Goal: Task Accomplishment & Management: Use online tool/utility

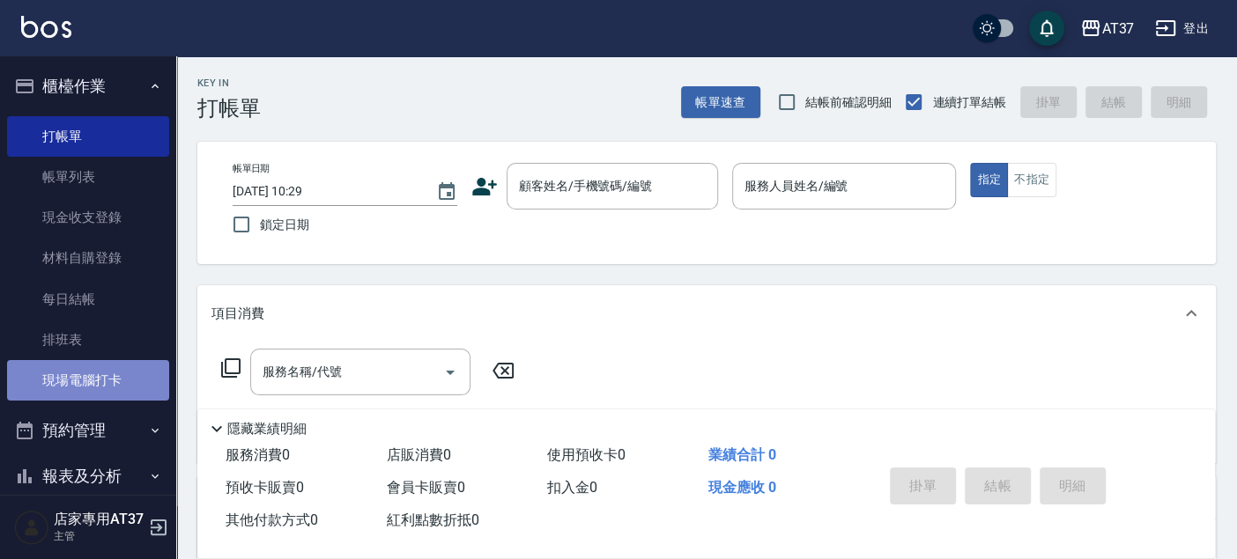
click at [141, 377] on link "現場電腦打卡" at bounding box center [88, 380] width 162 height 41
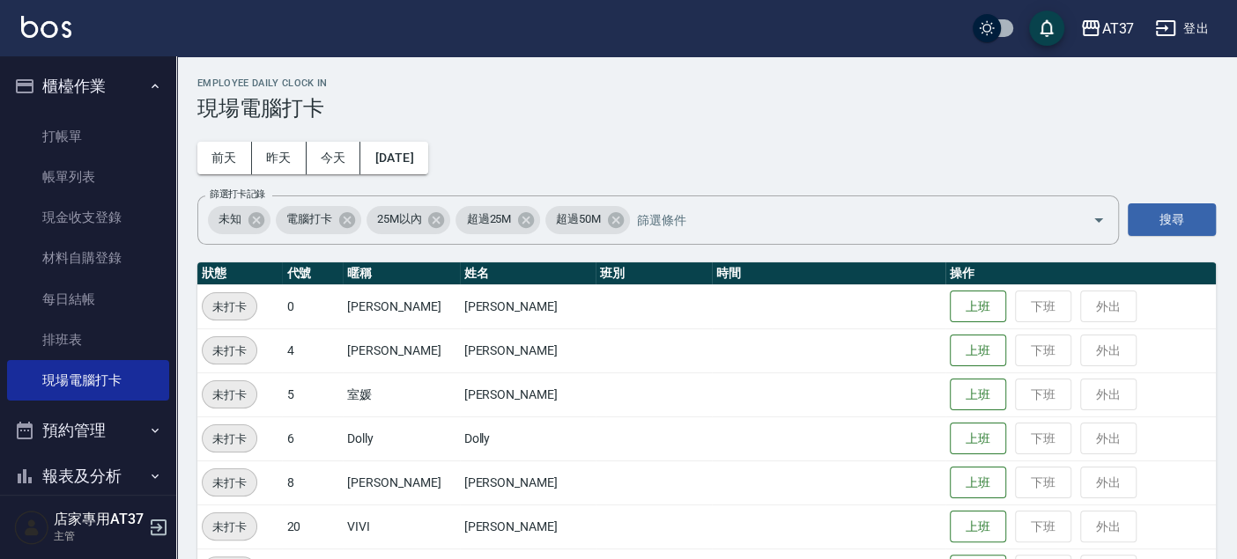
scroll to position [98, 0]
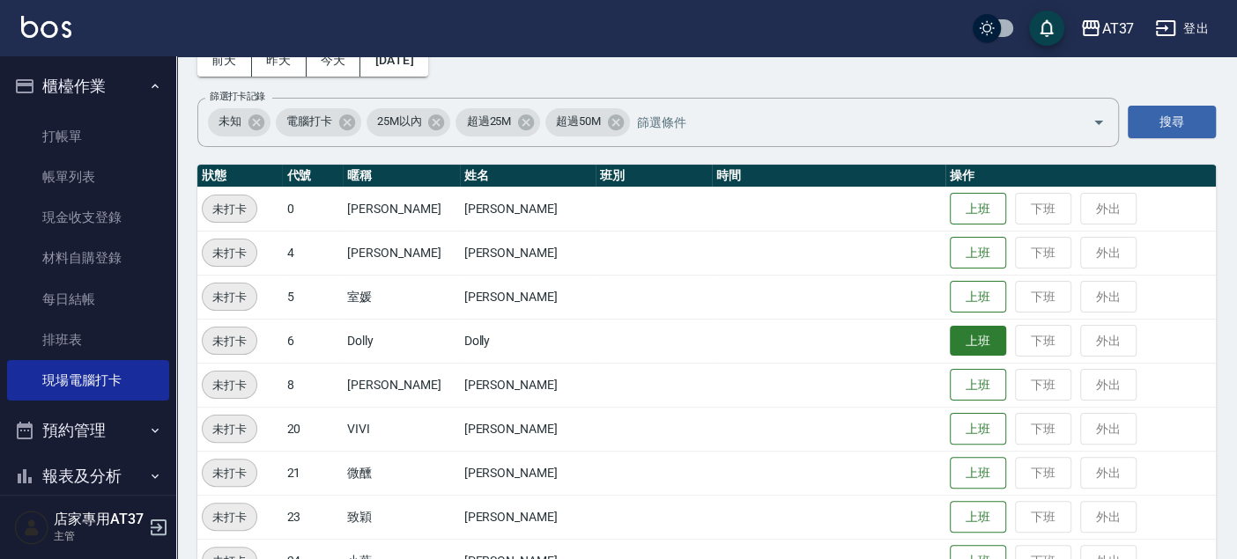
click at [981, 342] on button "上班" at bounding box center [978, 341] width 56 height 31
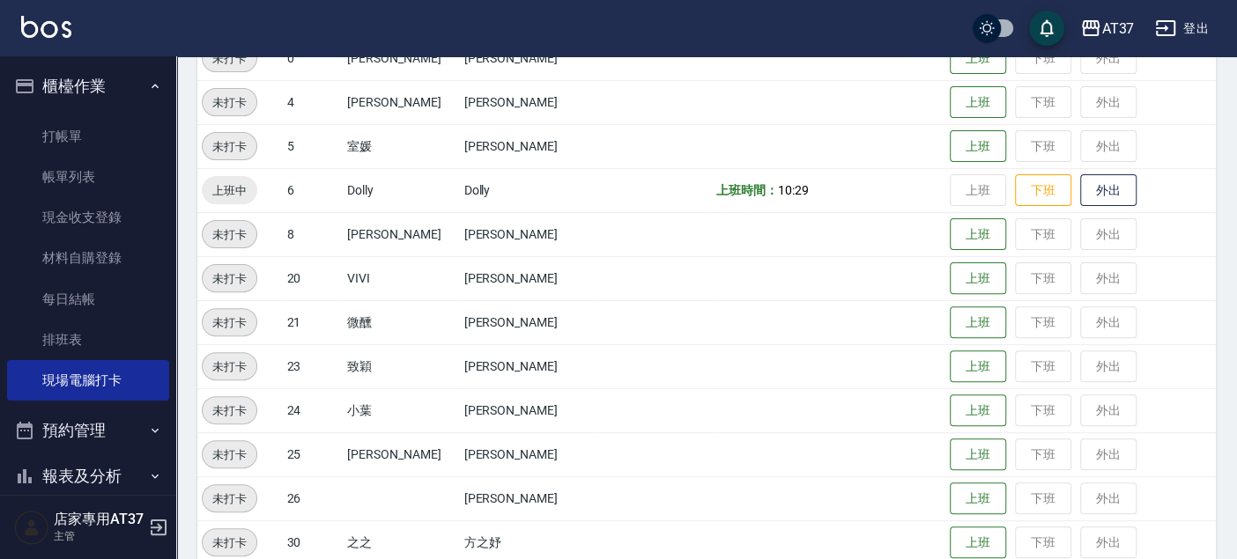
scroll to position [293, 0]
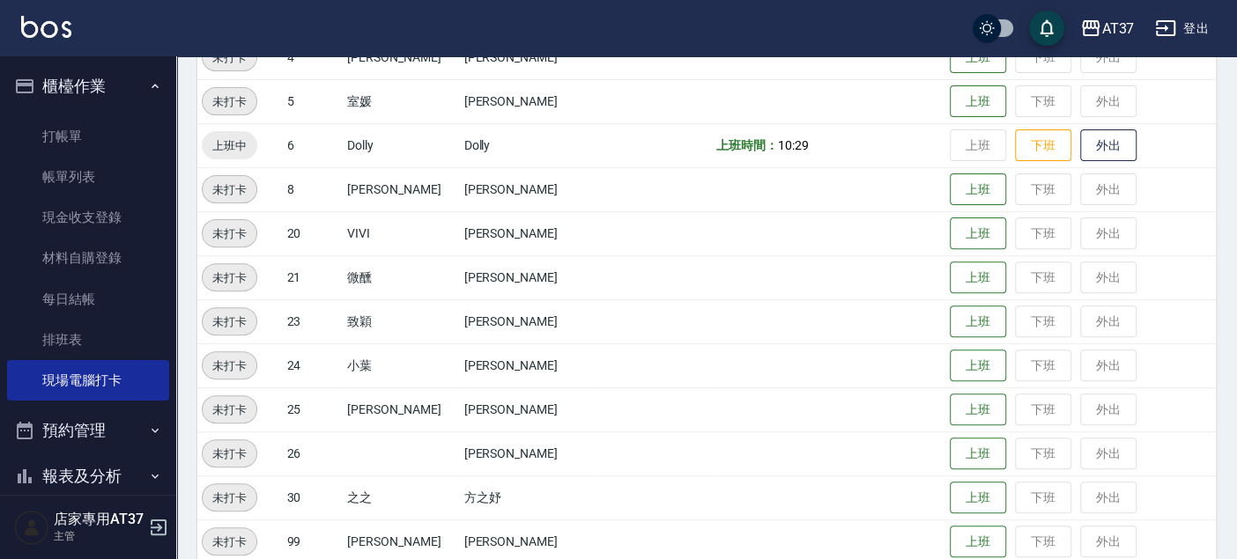
click at [945, 355] on td "上班 下班 外出" at bounding box center [1080, 366] width 270 height 44
click at [950, 365] on button "上班" at bounding box center [978, 366] width 56 height 31
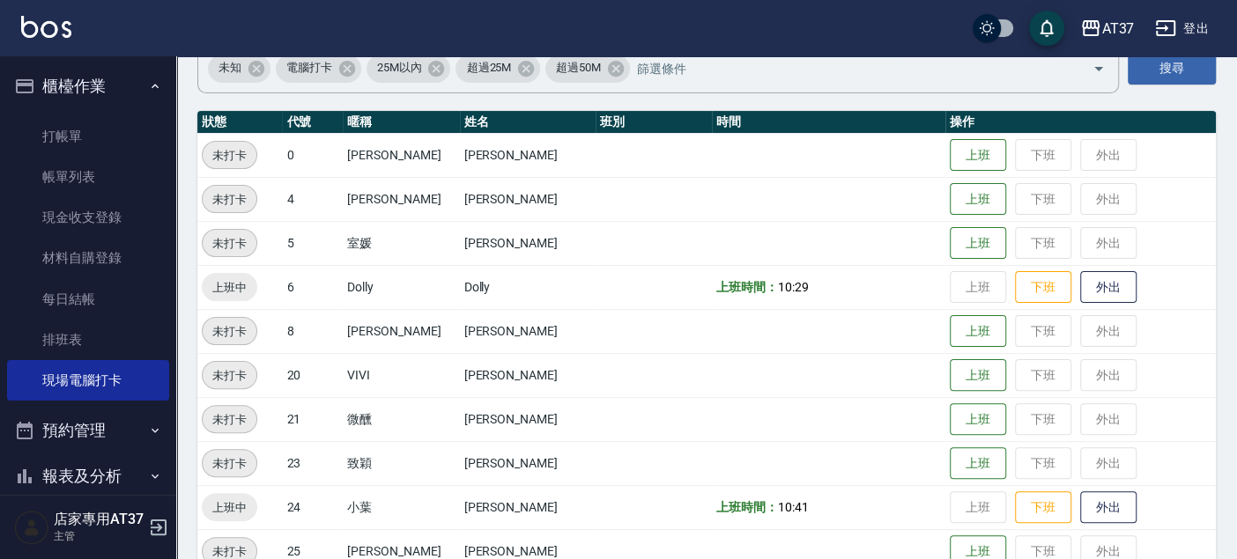
scroll to position [196, 0]
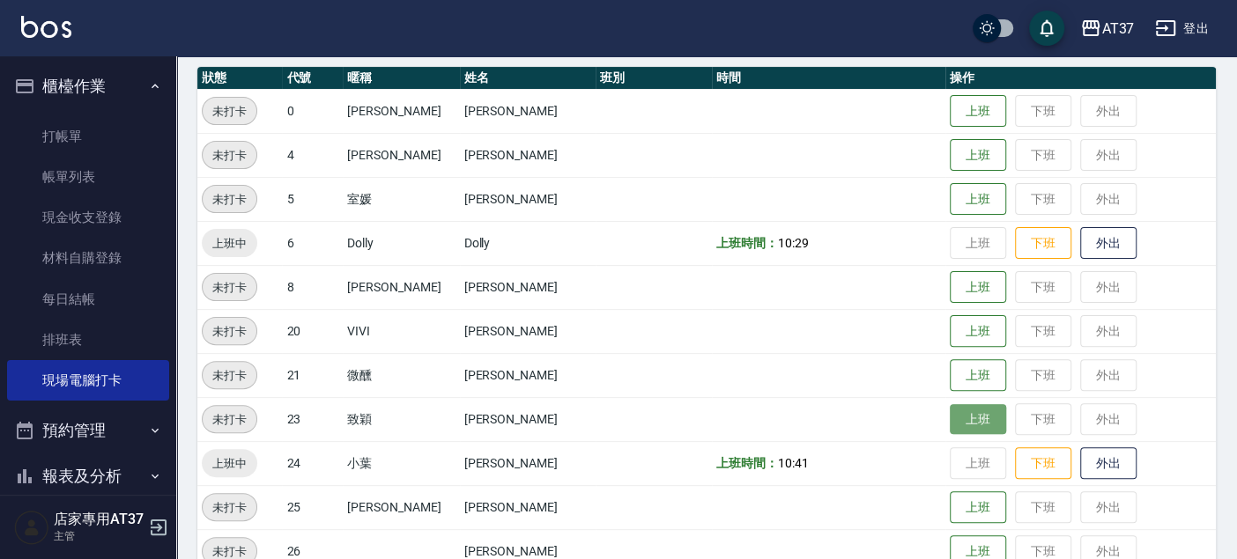
click at [966, 415] on button "上班" at bounding box center [978, 419] width 56 height 31
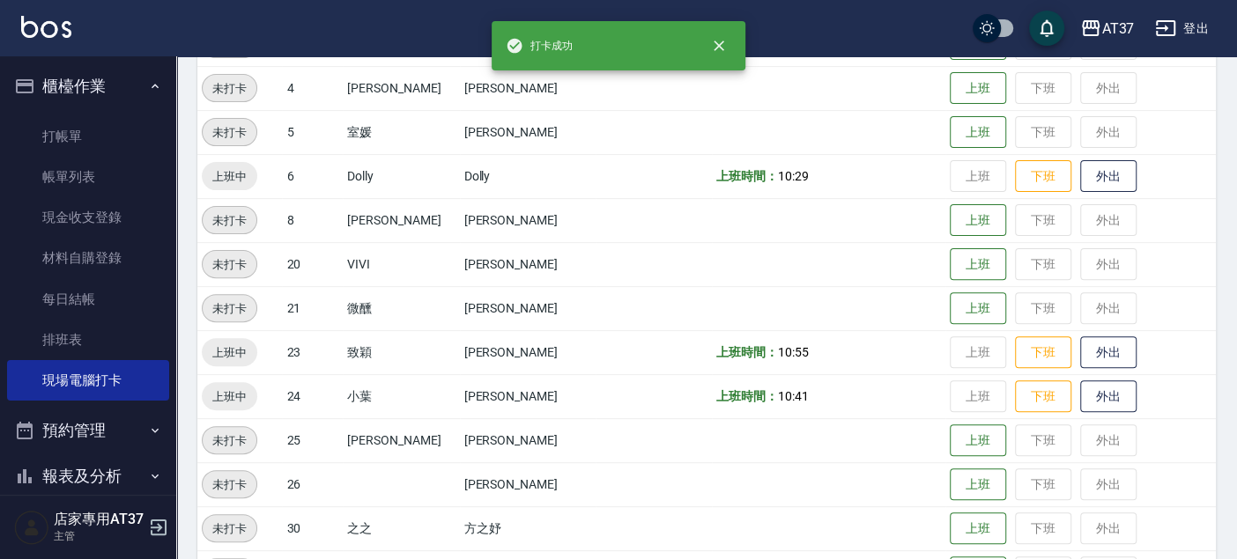
scroll to position [293, 0]
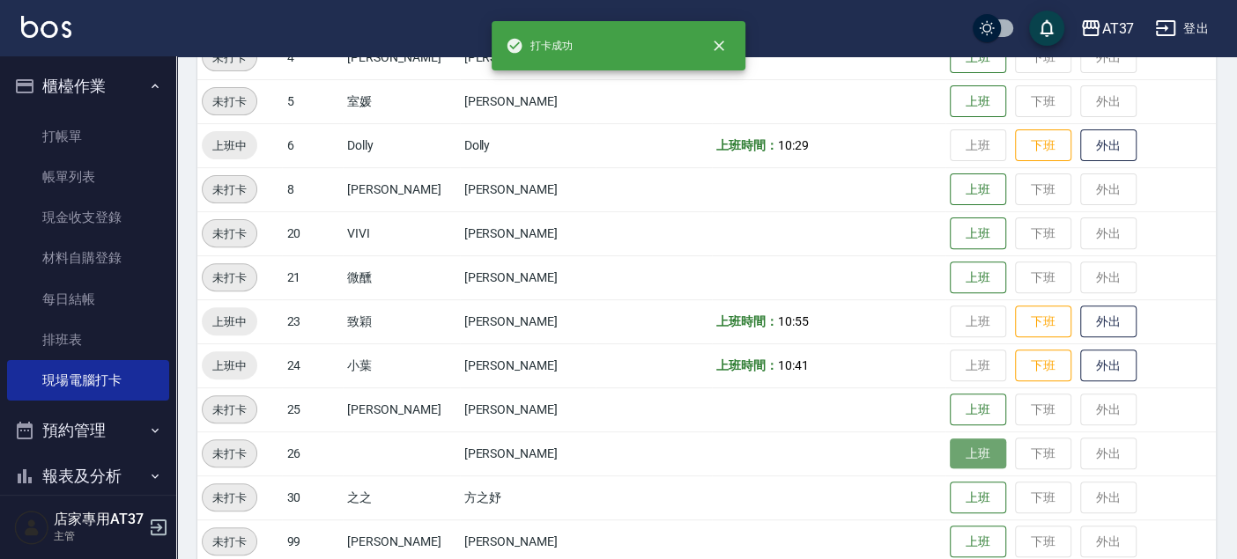
click at [951, 453] on button "上班" at bounding box center [978, 454] width 56 height 31
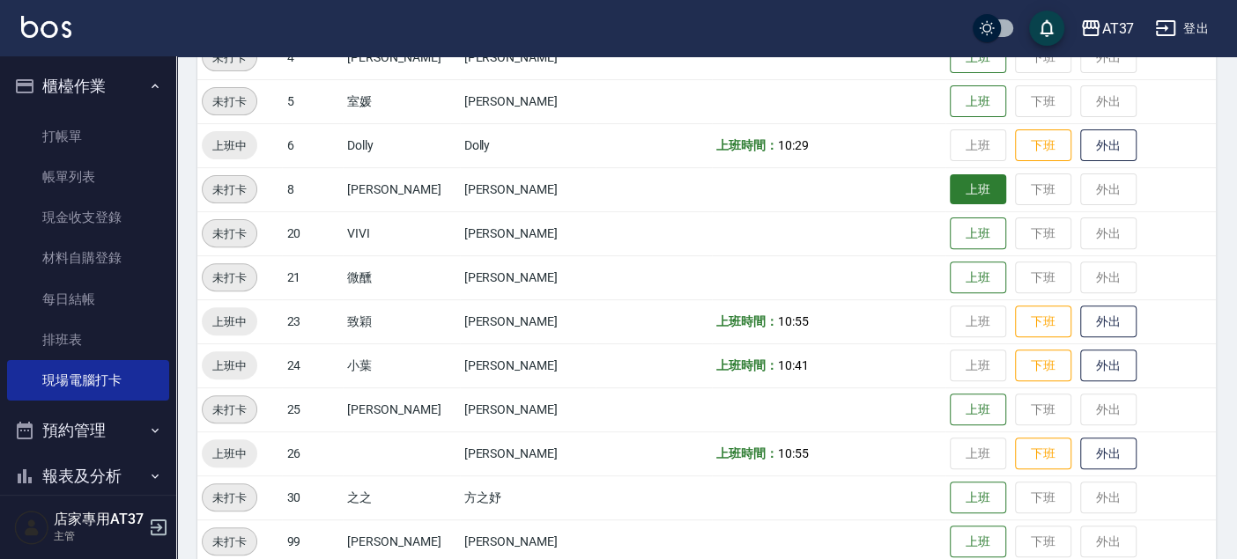
click at [950, 181] on button "上班" at bounding box center [978, 189] width 56 height 31
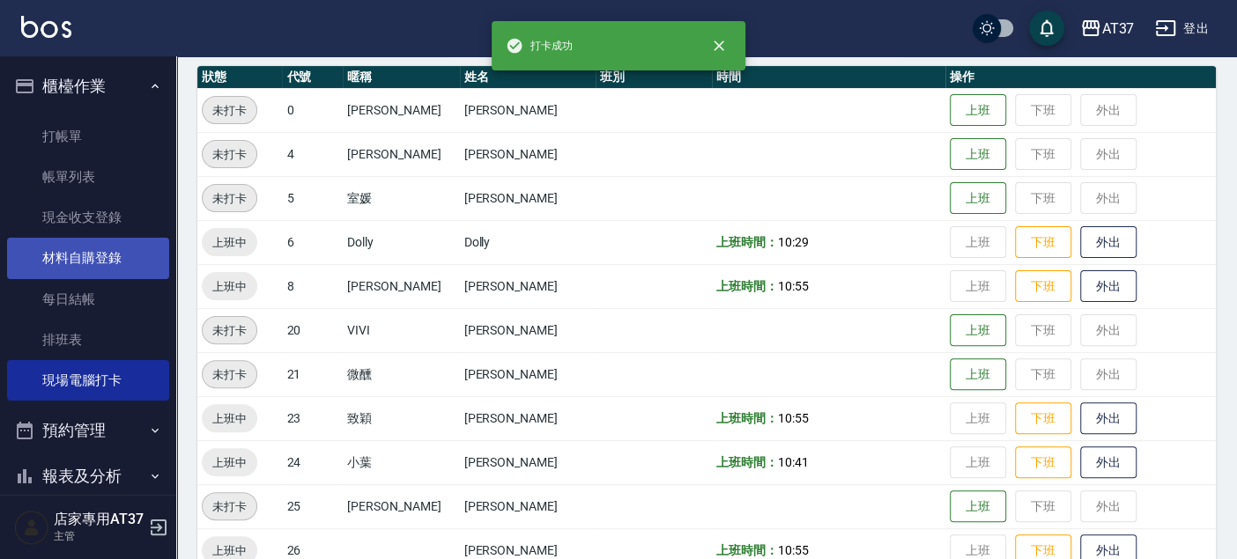
scroll to position [0, 0]
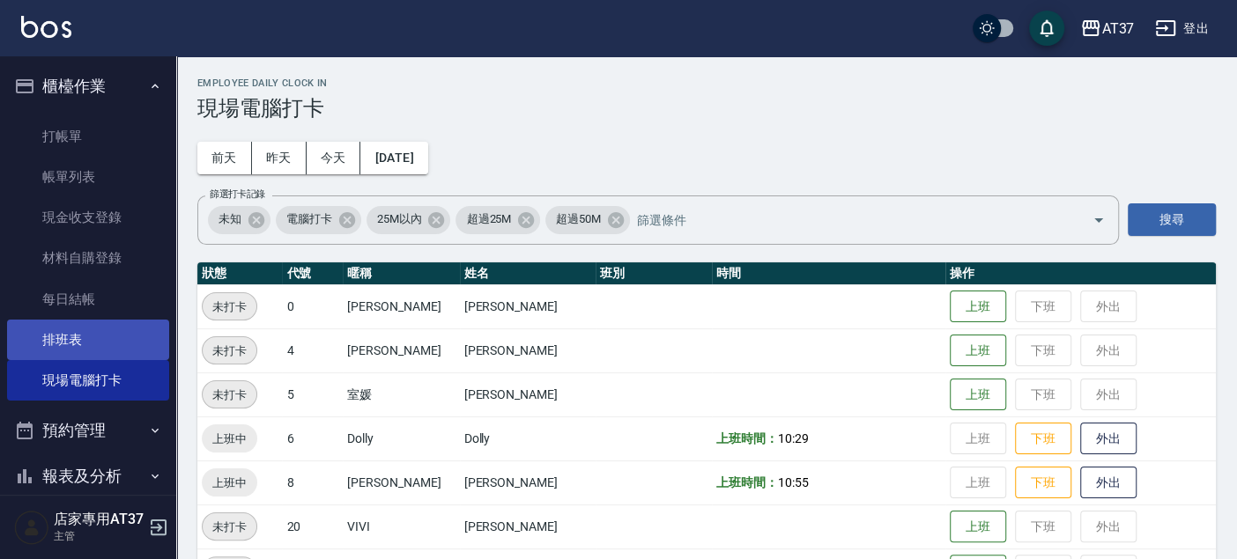
click at [79, 345] on link "排班表" at bounding box center [88, 340] width 162 height 41
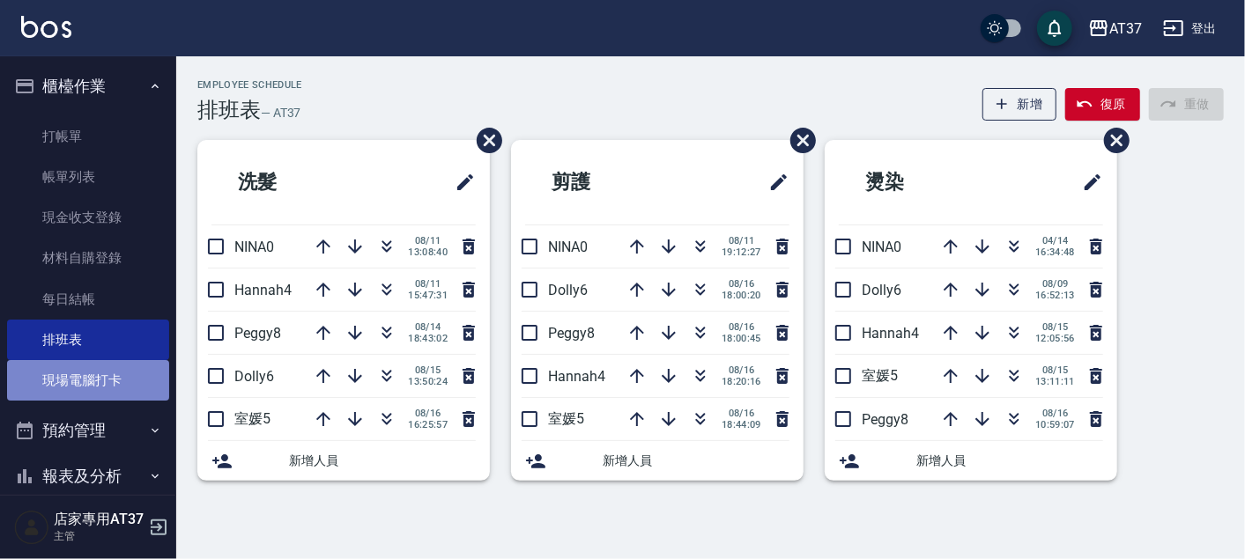
click at [101, 396] on link "現場電腦打卡" at bounding box center [88, 380] width 162 height 41
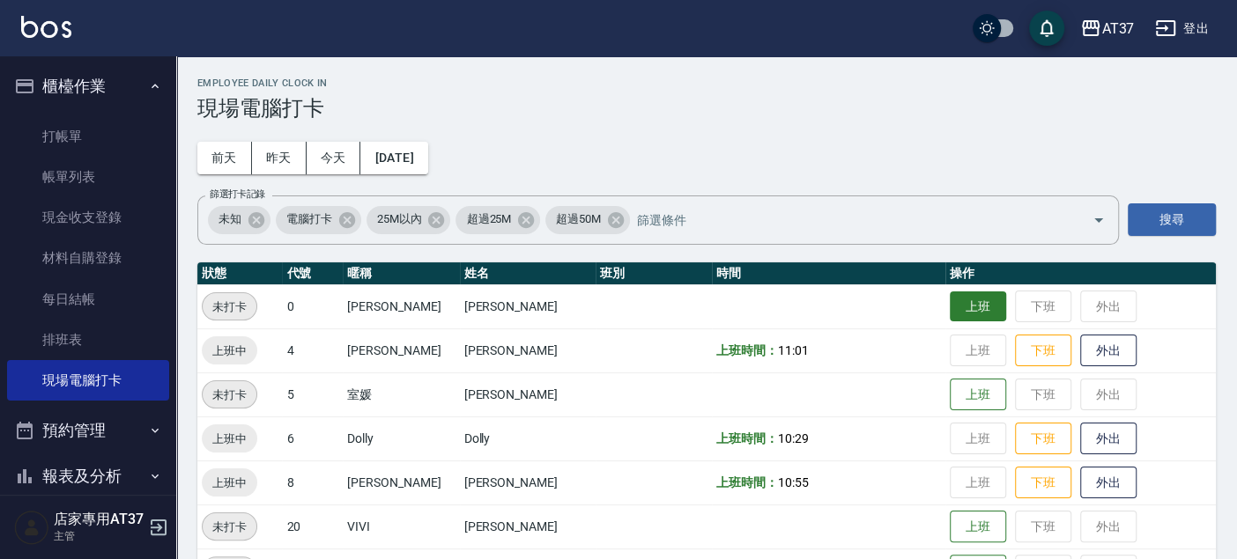
click at [958, 312] on button "上班" at bounding box center [978, 307] width 56 height 31
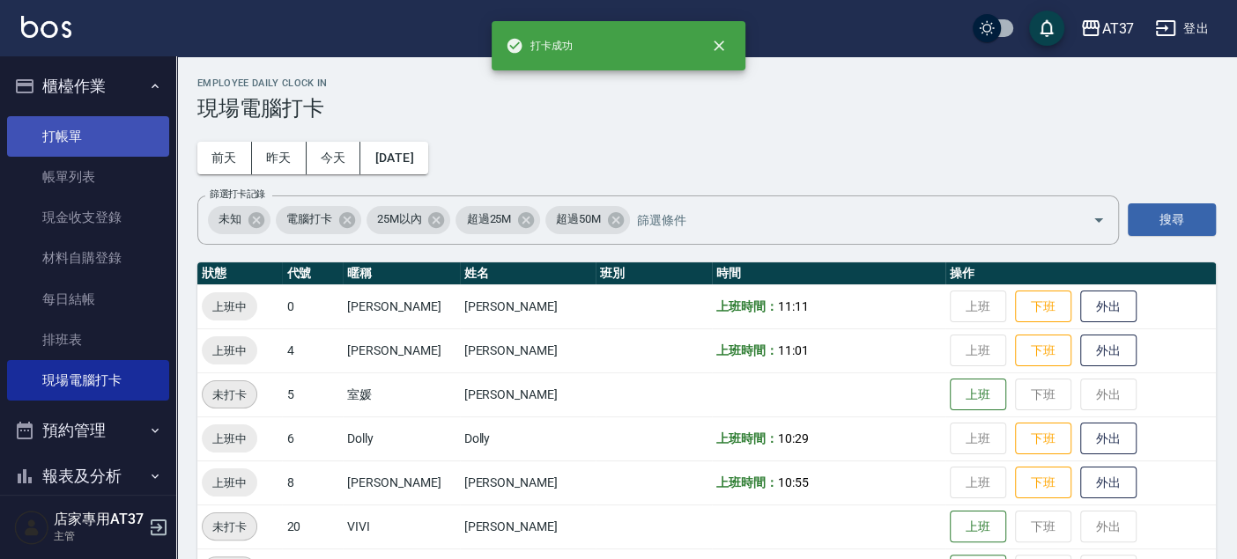
click at [35, 138] on link "打帳單" at bounding box center [88, 136] width 162 height 41
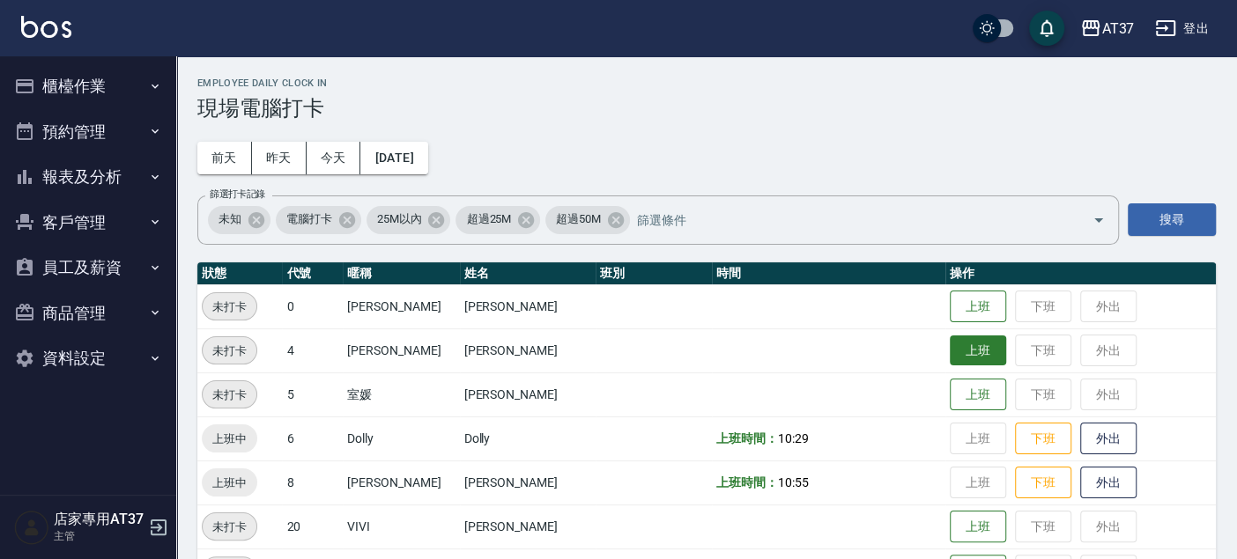
click at [950, 354] on button "上班" at bounding box center [978, 351] width 56 height 31
